Goal: Task Accomplishment & Management: Manage account settings

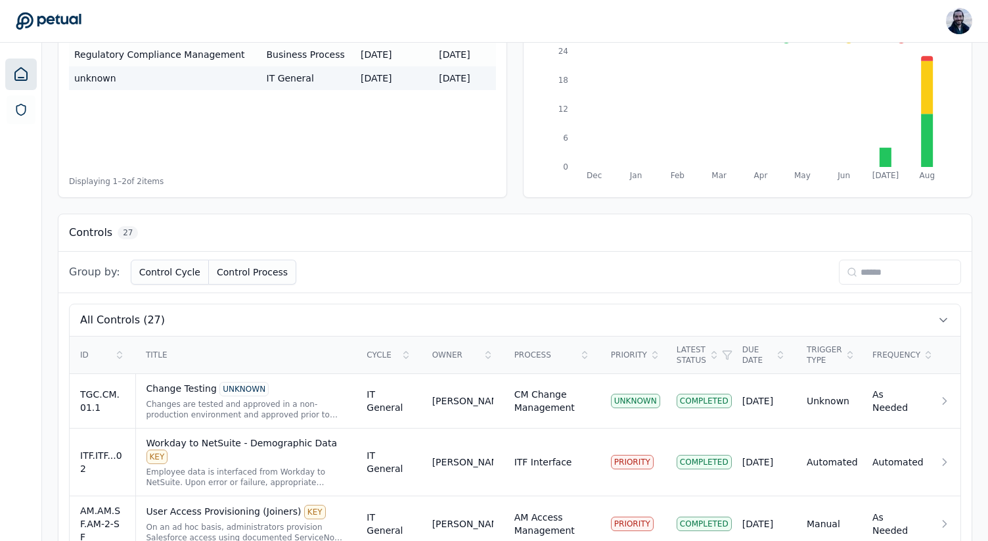
scroll to position [185, 0]
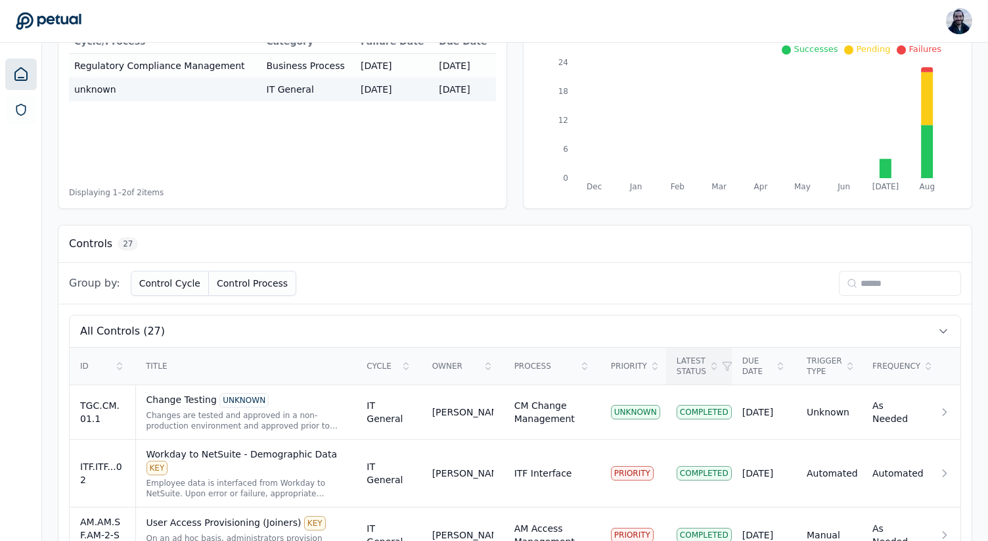
click at [710, 367] on icon at bounding box center [714, 366] width 11 height 11
click at [699, 361] on div "Latest Status" at bounding box center [698, 365] width 45 height 21
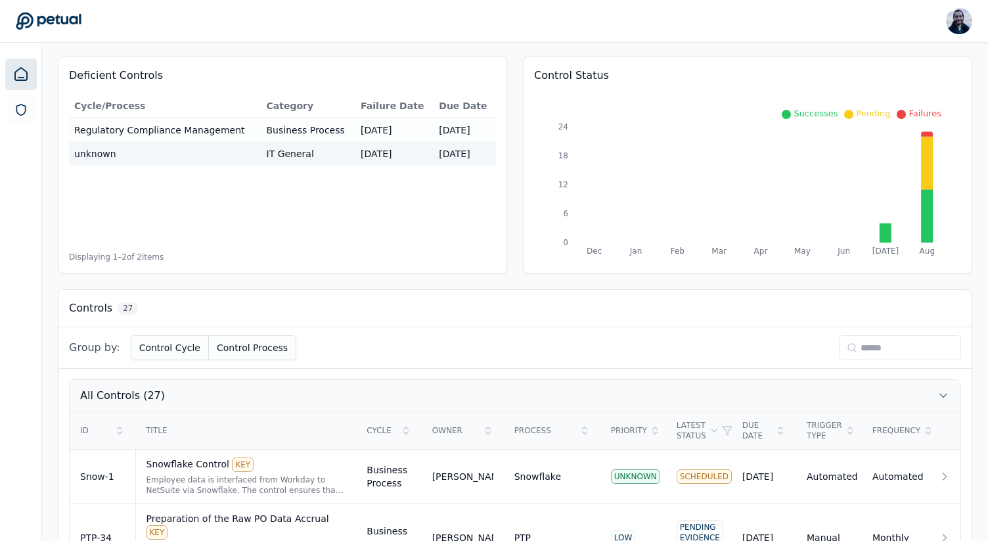
scroll to position [127, 0]
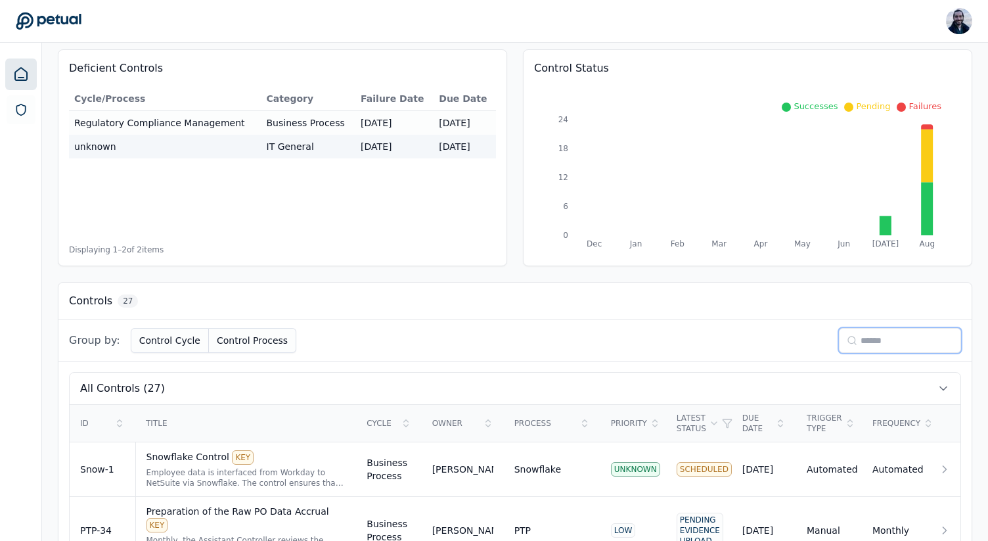
click at [892, 340] on input at bounding box center [900, 340] width 122 height 25
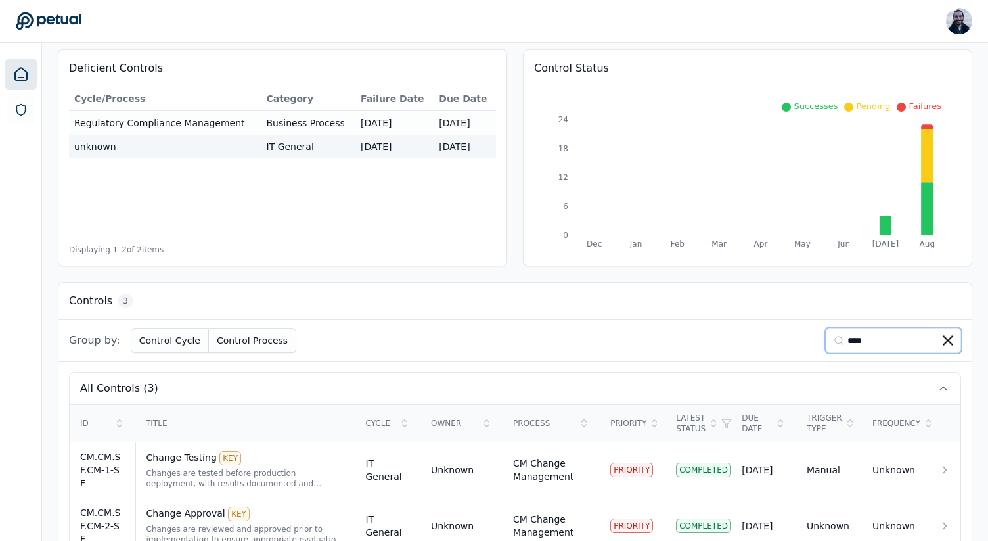
scroll to position [110, 0]
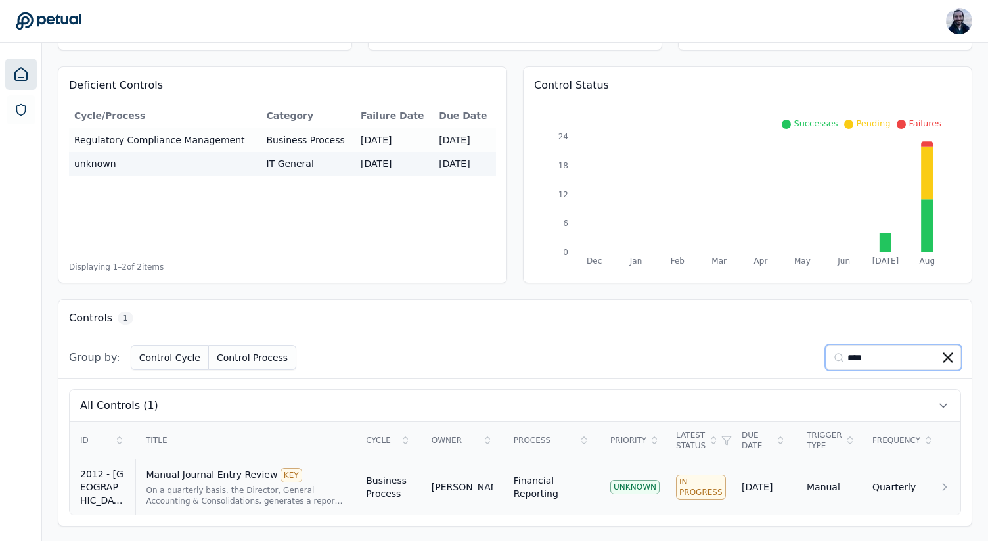
type input "****"
click at [215, 471] on div "Manual Journal Entry Review KEY" at bounding box center [245, 475] width 199 height 14
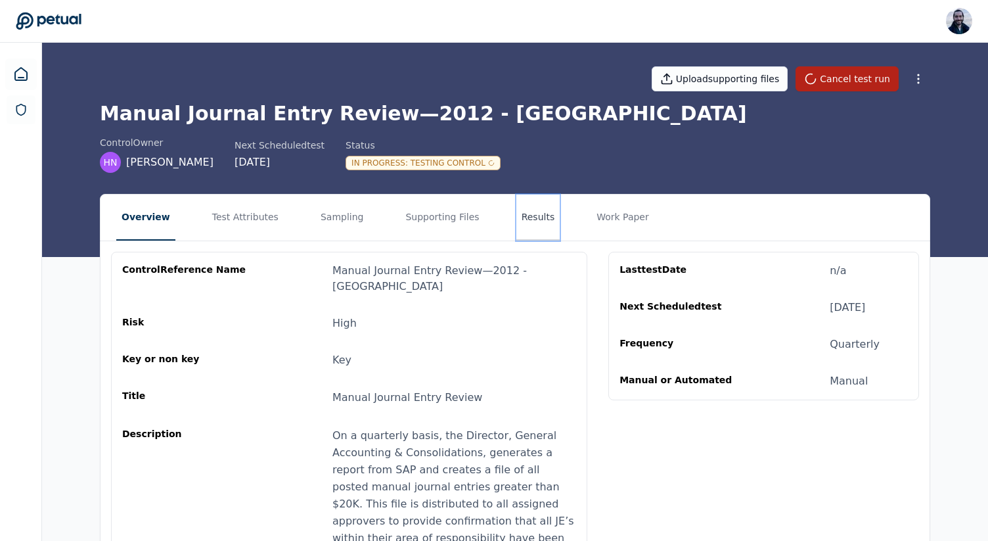
click at [516, 213] on button "Results" at bounding box center [538, 217] width 44 height 46
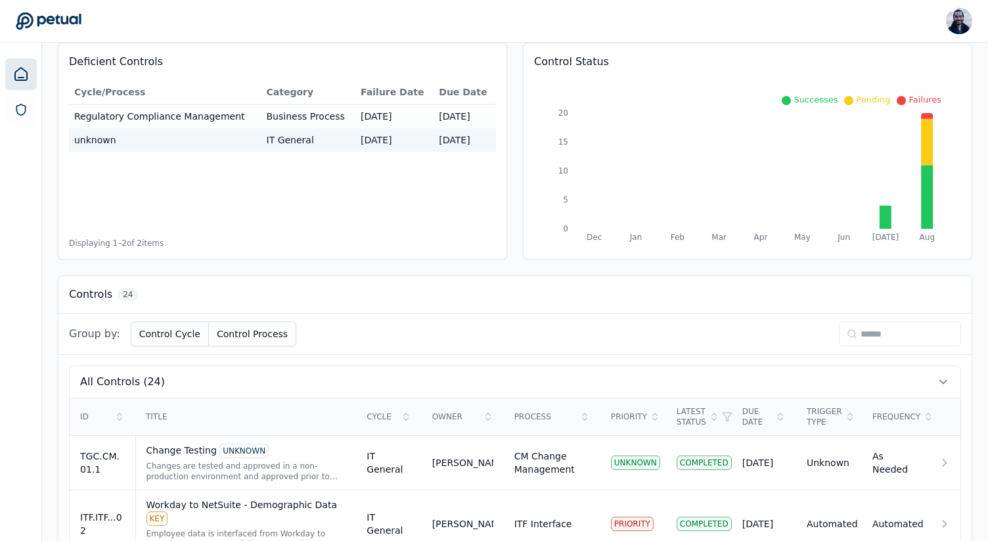
scroll to position [141, 0]
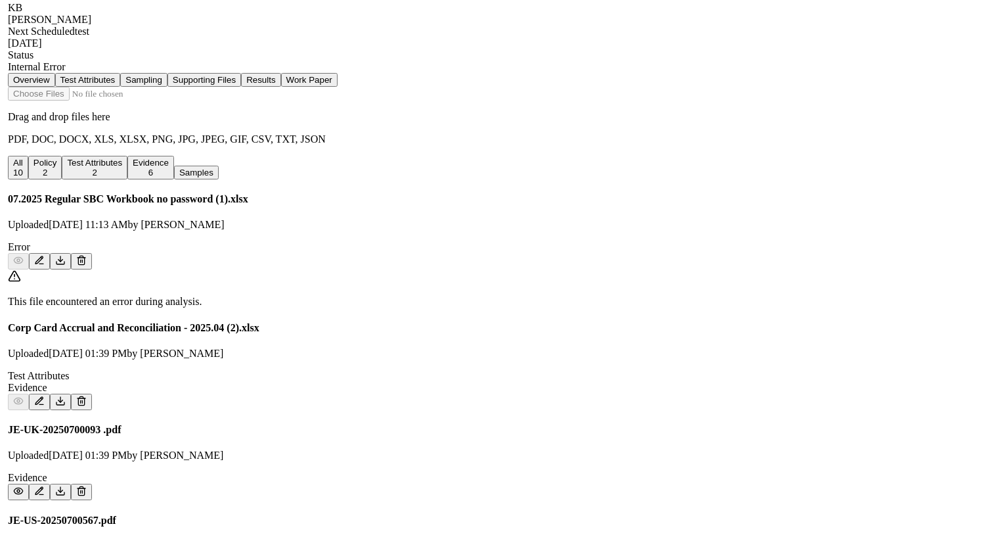
scroll to position [276, 0]
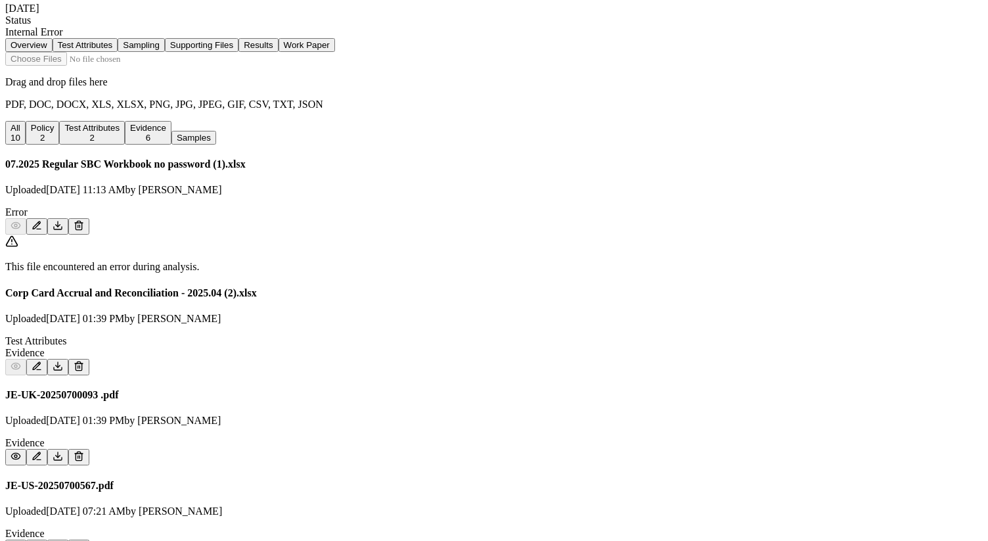
click at [84, 220] on icon at bounding box center [79, 225] width 11 height 11
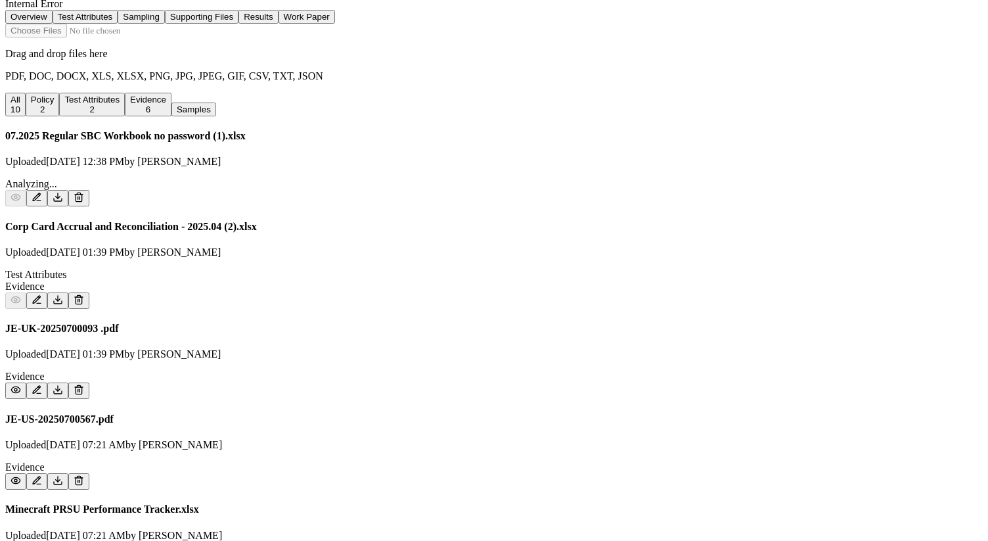
scroll to position [0, 0]
